Goal: Transaction & Acquisition: Purchase product/service

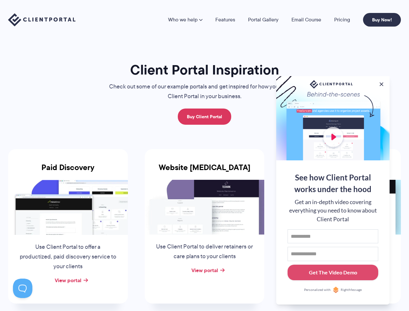
click at [204, 155] on div "Website Retainer Use Client Portal to deliver retainers or care plans to your c…" at bounding box center [205, 226] width 120 height 154
click at [186, 20] on link "Who we help" at bounding box center [185, 19] width 34 height 5
click at [381, 83] on button at bounding box center [381, 84] width 6 height 6
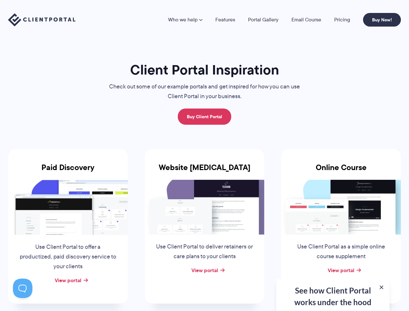
click at [333, 189] on img at bounding box center [341, 207] width 120 height 55
click at [23, 288] on button at bounding box center [22, 287] width 19 height 19
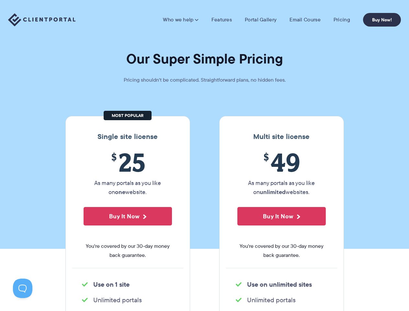
click at [204, 155] on section "Our Super Simple Pricing Pricing shouldn't be complicated. Straightforward plan…" at bounding box center [204, 124] width 409 height 249
click at [181, 20] on link "Who we help" at bounding box center [180, 20] width 35 height 6
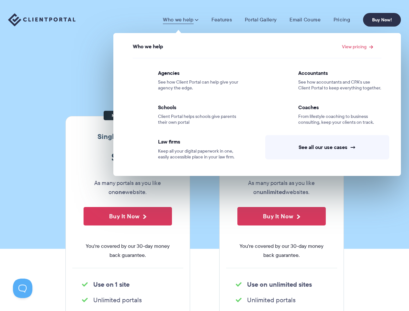
click at [128, 216] on button "Buy It Now" at bounding box center [128, 216] width 88 height 18
